Goal: Transaction & Acquisition: Purchase product/service

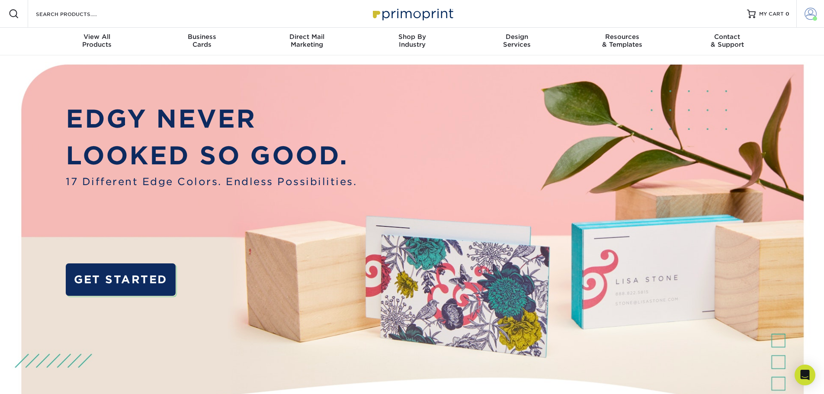
click at [818, 13] on link "Account" at bounding box center [810, 14] width 28 height 28
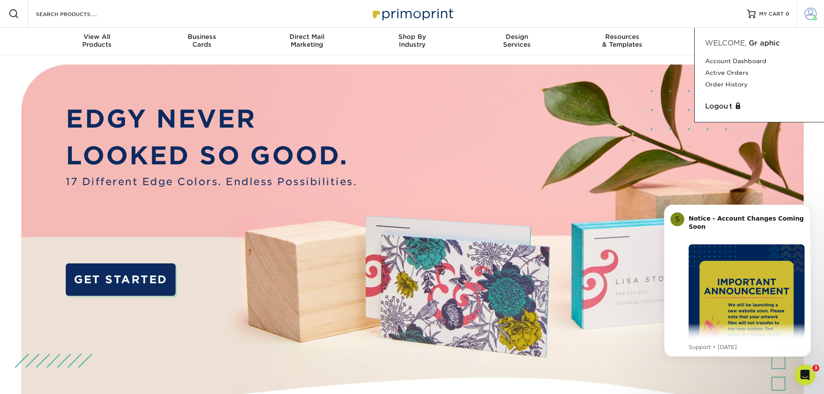
click at [818, 13] on link "Account" at bounding box center [810, 14] width 28 height 28
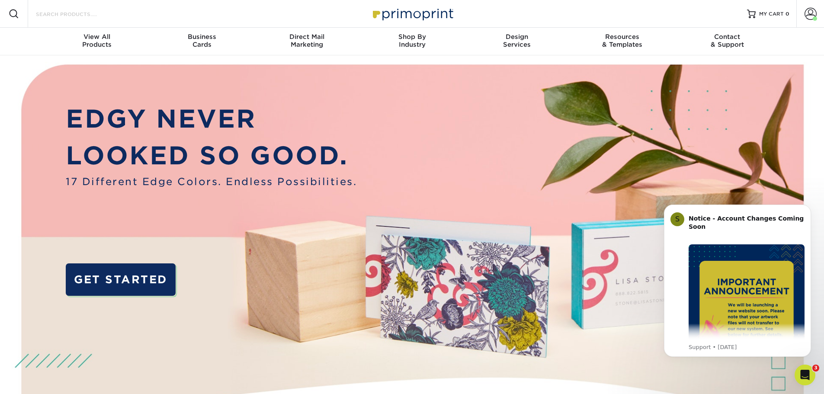
click at [62, 10] on input "Search Products" at bounding box center [77, 14] width 84 height 10
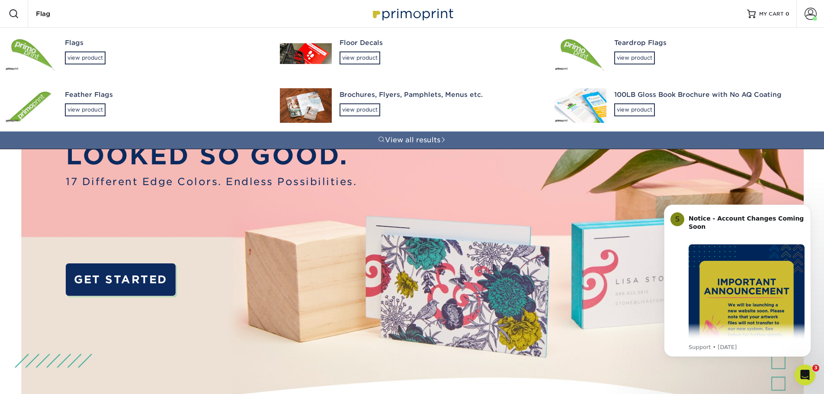
type input "Flag"
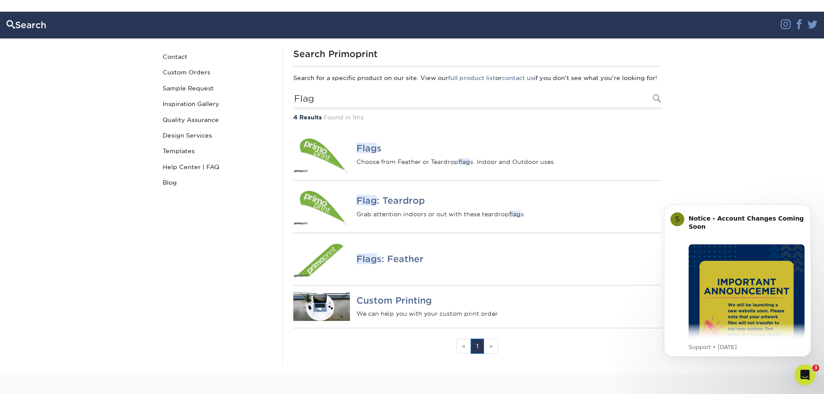
scroll to position [86, 0]
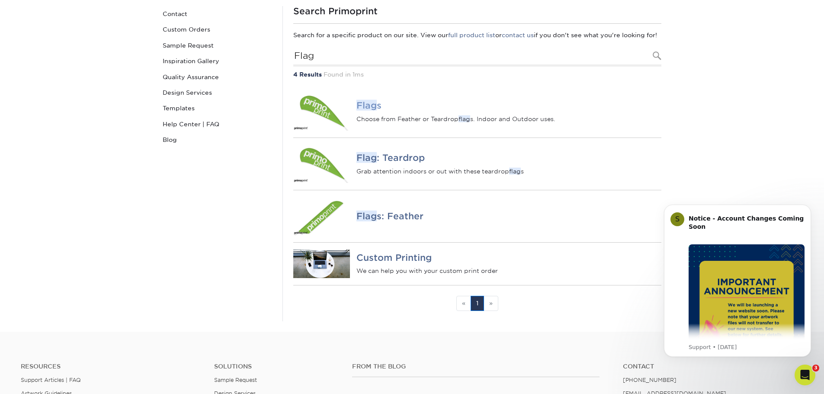
click at [380, 111] on h4 "Flag s" at bounding box center [508, 105] width 304 height 10
